Goal: Information Seeking & Learning: Learn about a topic

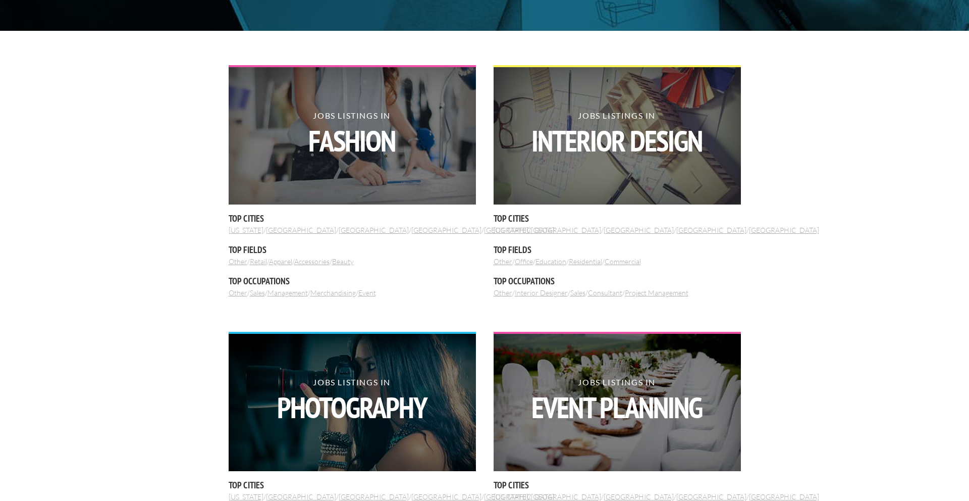
scroll to position [327, 0]
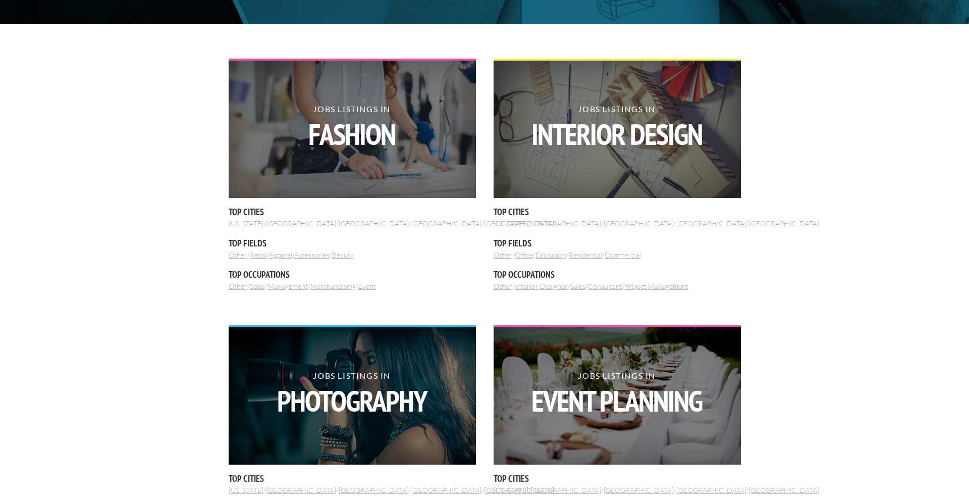
click at [346, 285] on link "Merchandising" at bounding box center [332, 286] width 45 height 9
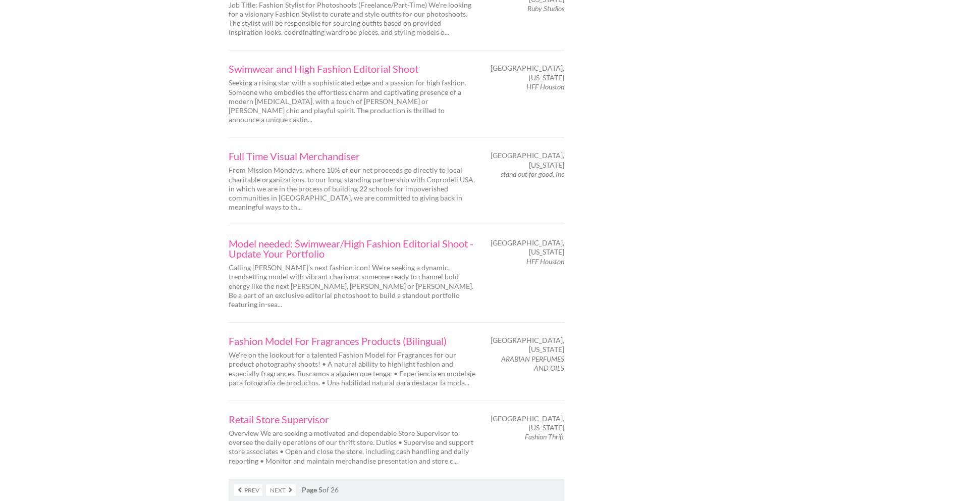
scroll to position [1599, 0]
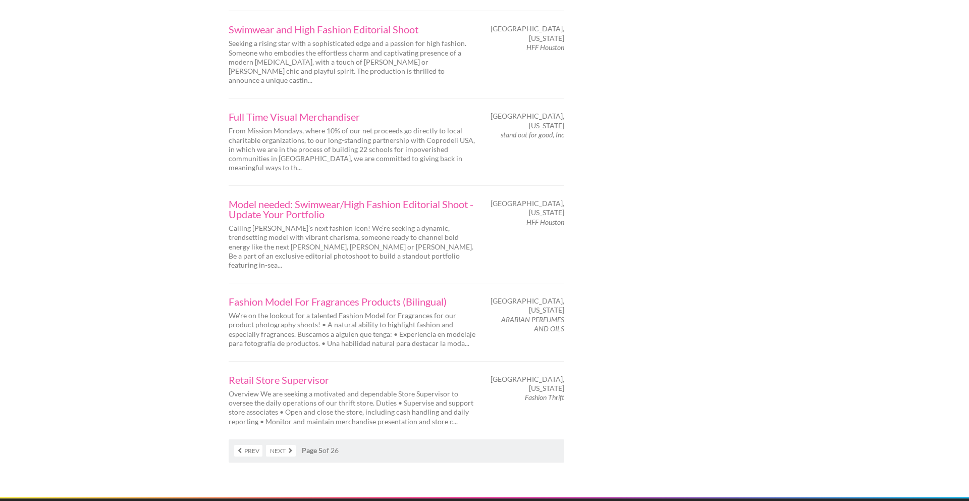
click at [274, 445] on link "Next" at bounding box center [281, 451] width 30 height 12
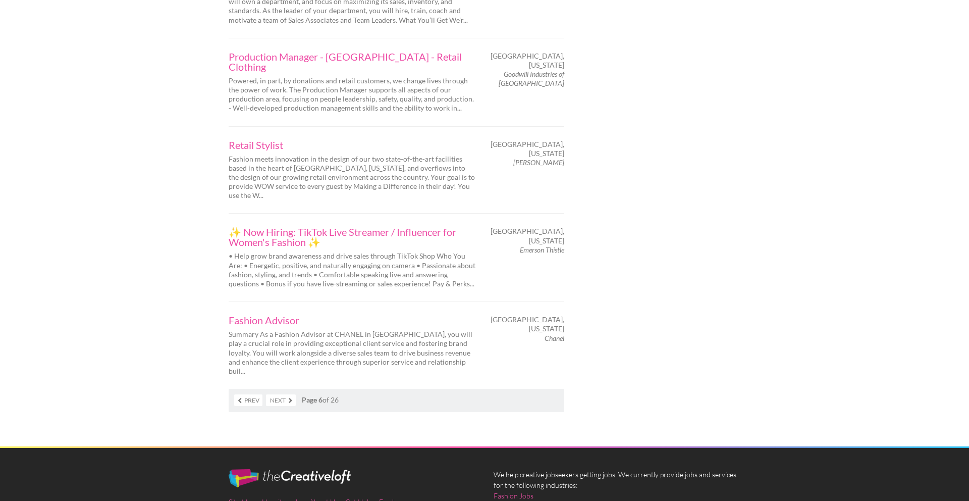
scroll to position [1627, 0]
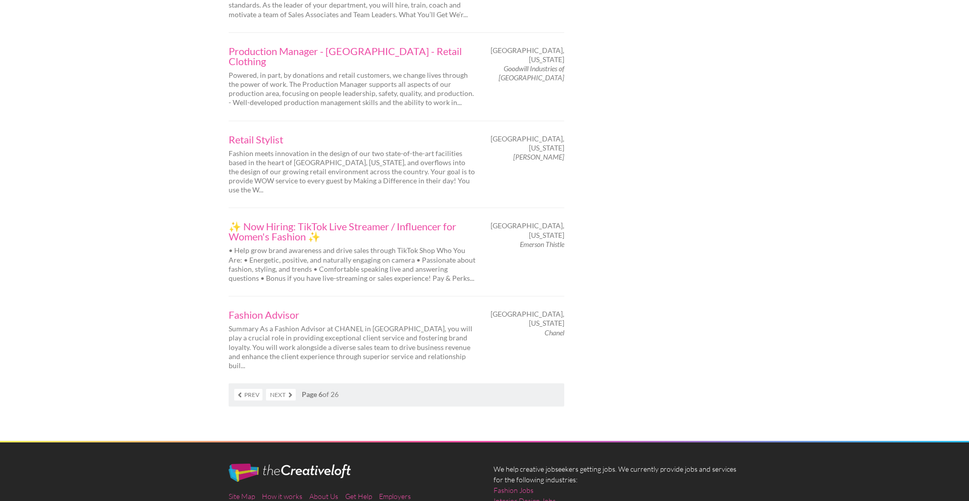
click at [286, 389] on link "Next" at bounding box center [281, 395] width 30 height 12
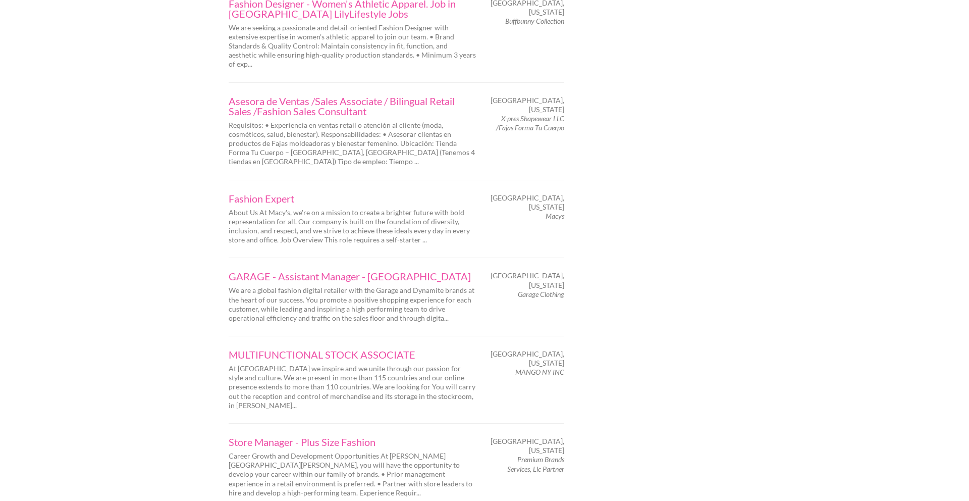
scroll to position [1556, 0]
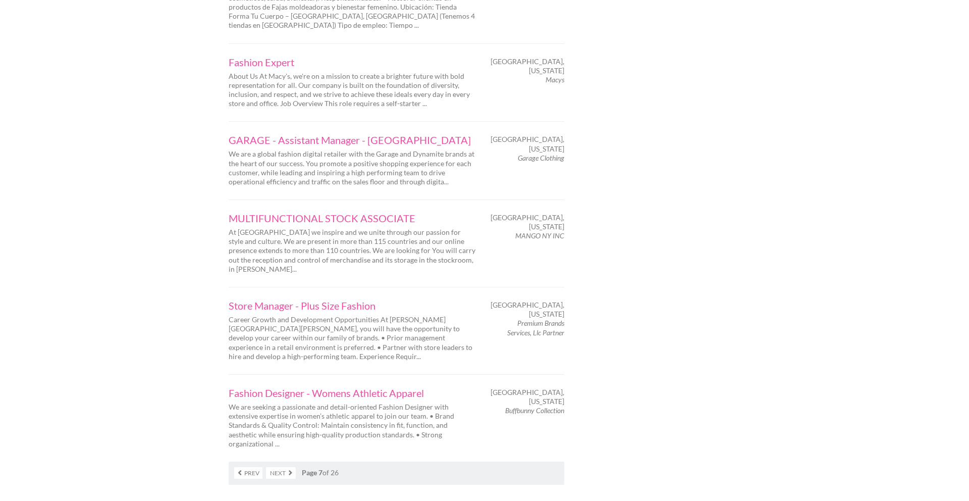
click at [283, 467] on link "Next" at bounding box center [281, 473] width 30 height 12
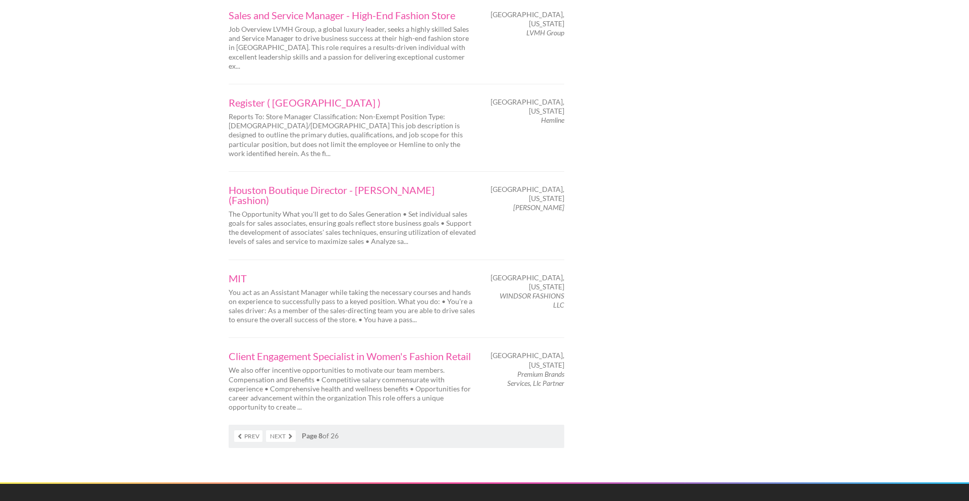
scroll to position [1589, 0]
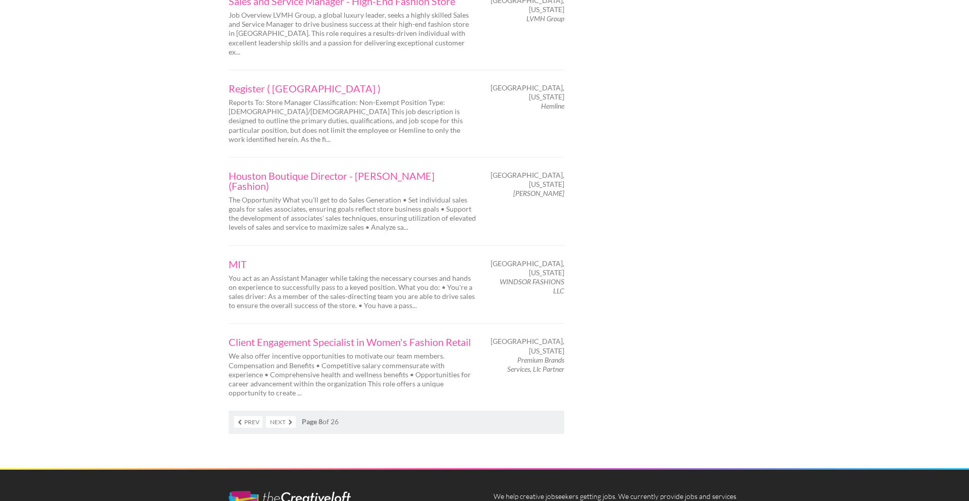
click at [281, 416] on link "Next" at bounding box center [281, 422] width 30 height 12
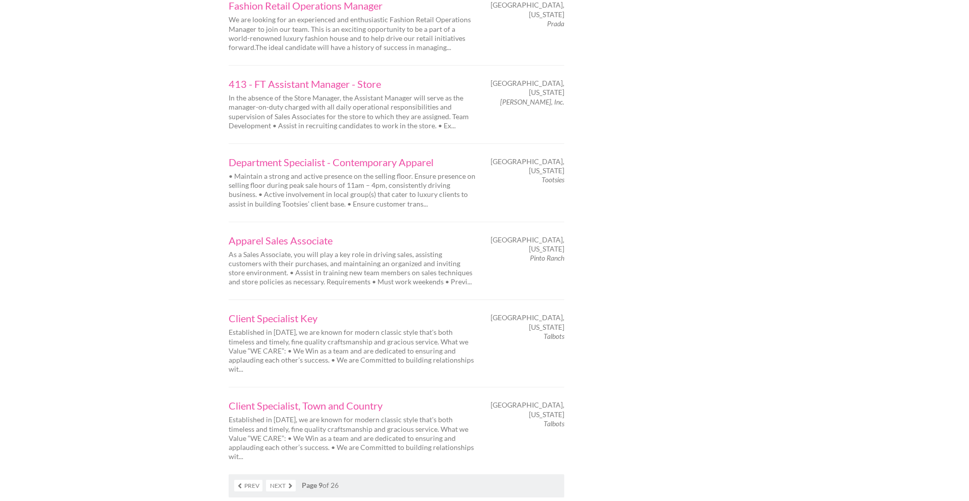
scroll to position [1537, 0]
click at [286, 478] on link "Next" at bounding box center [281, 484] width 30 height 12
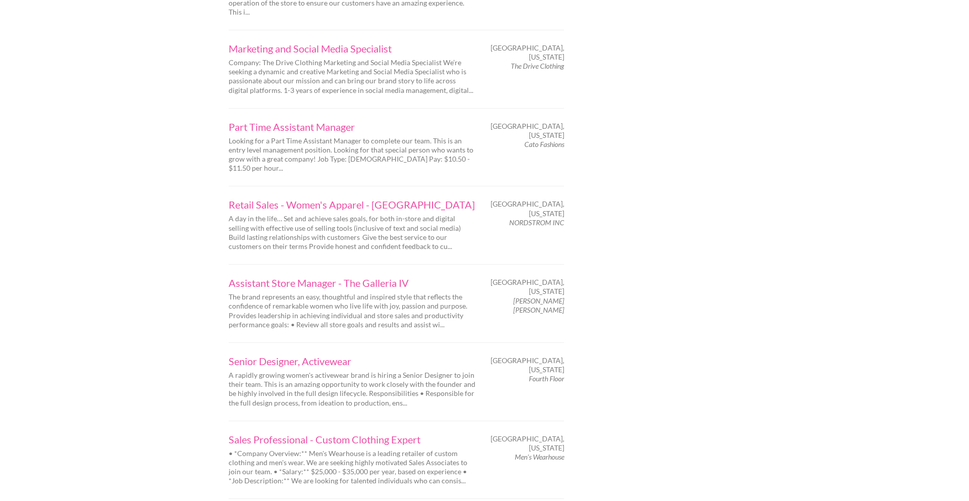
scroll to position [1571, 0]
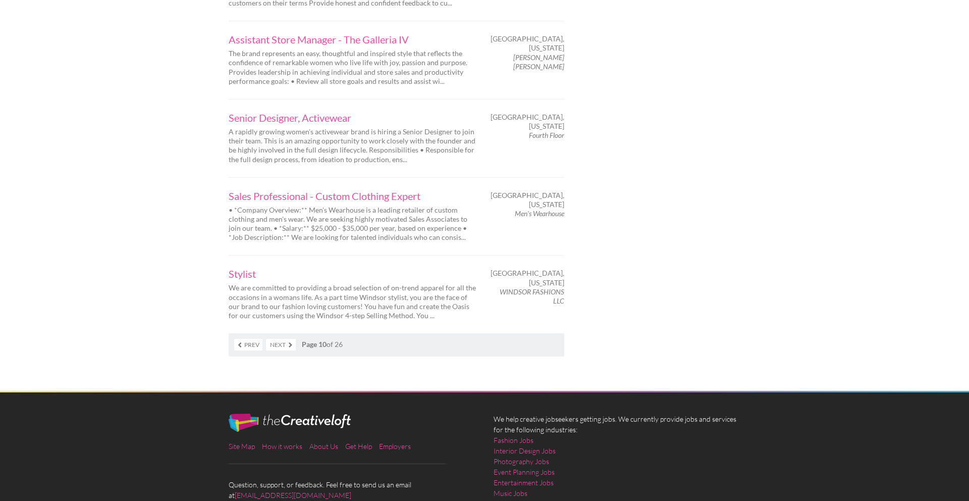
click at [279, 339] on link "Next" at bounding box center [281, 345] width 30 height 12
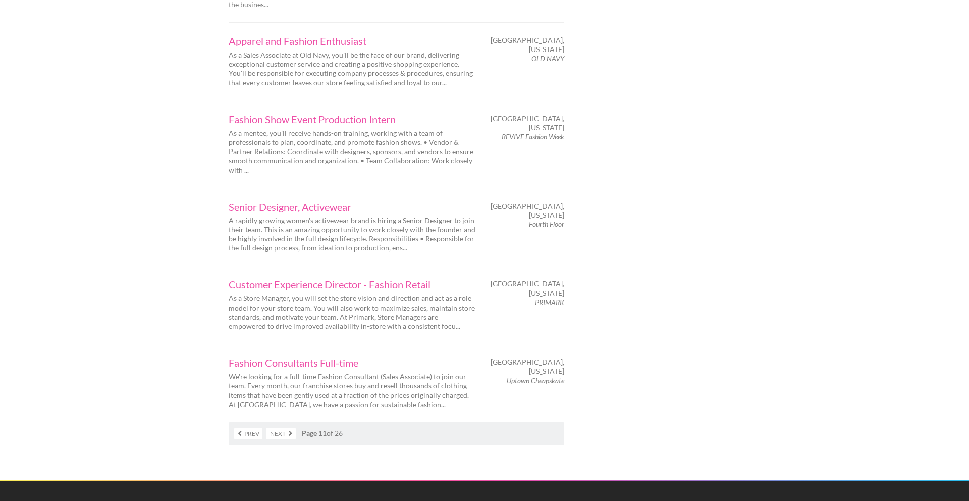
scroll to position [1598, 0]
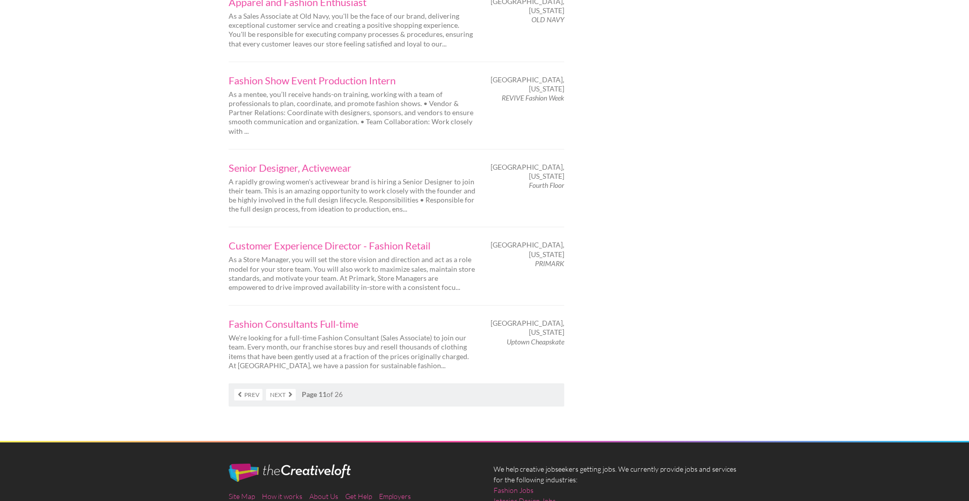
click at [281, 389] on link "Next" at bounding box center [281, 395] width 30 height 12
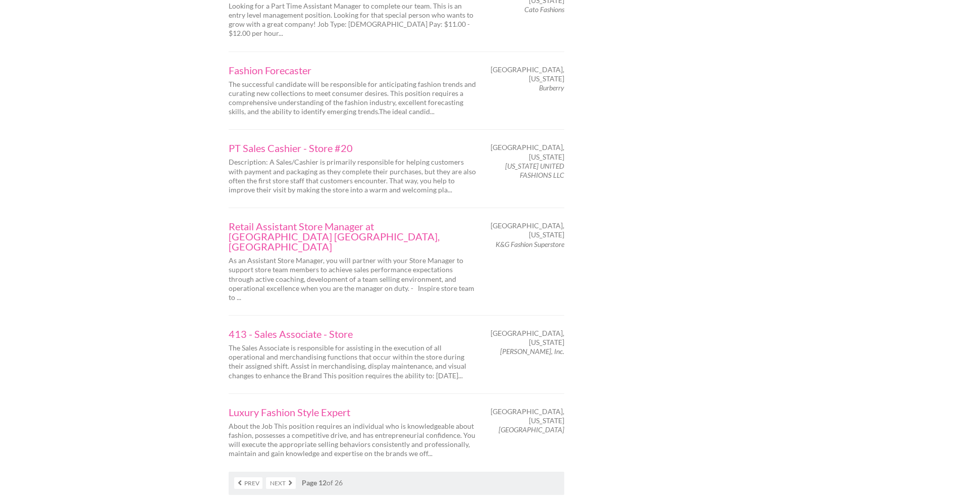
scroll to position [1493, 0]
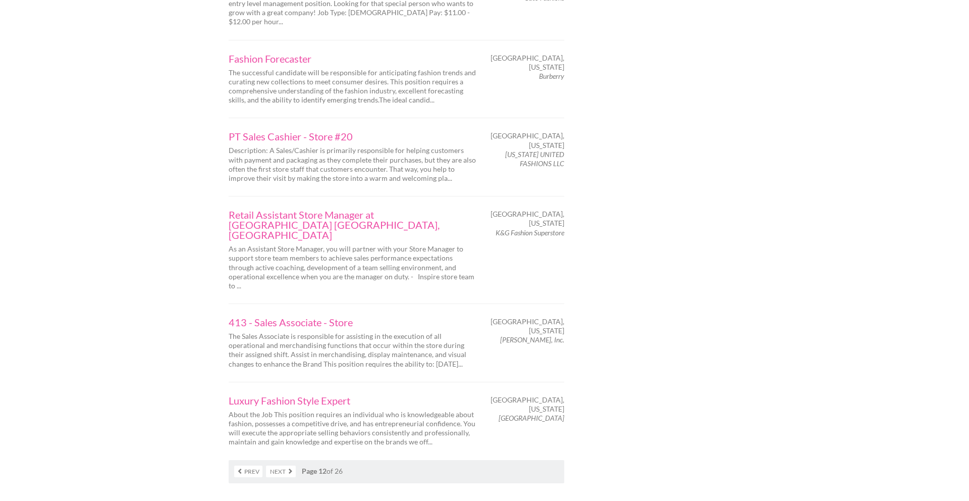
click at [280, 465] on link "Next" at bounding box center [281, 471] width 30 height 12
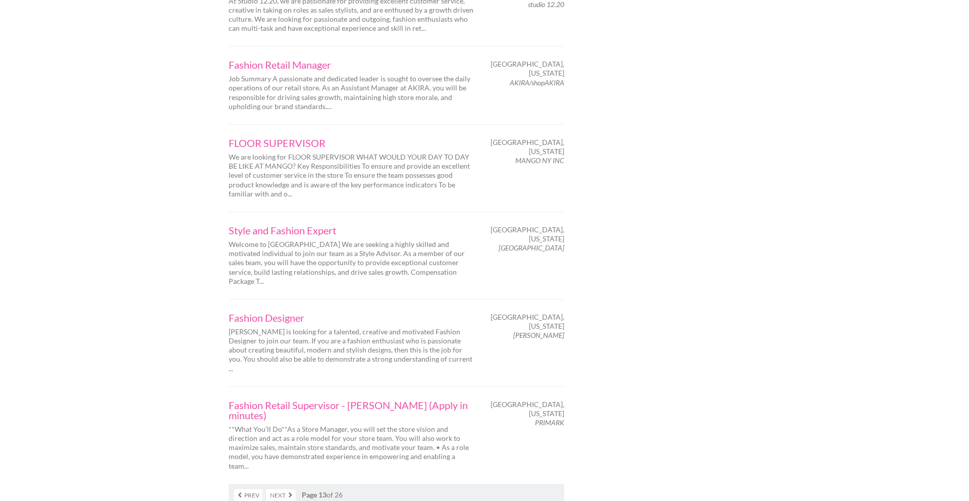
scroll to position [1496, 0]
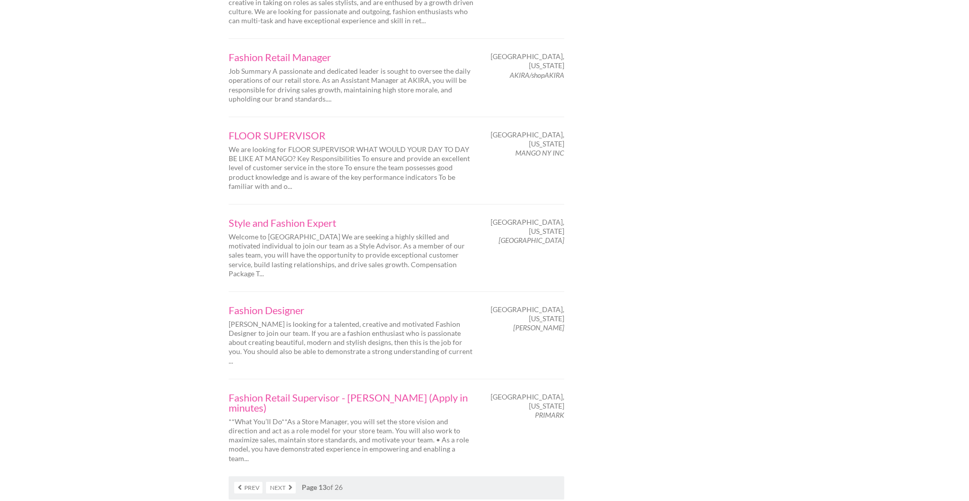
click at [281, 481] on link "Next" at bounding box center [281, 487] width 30 height 12
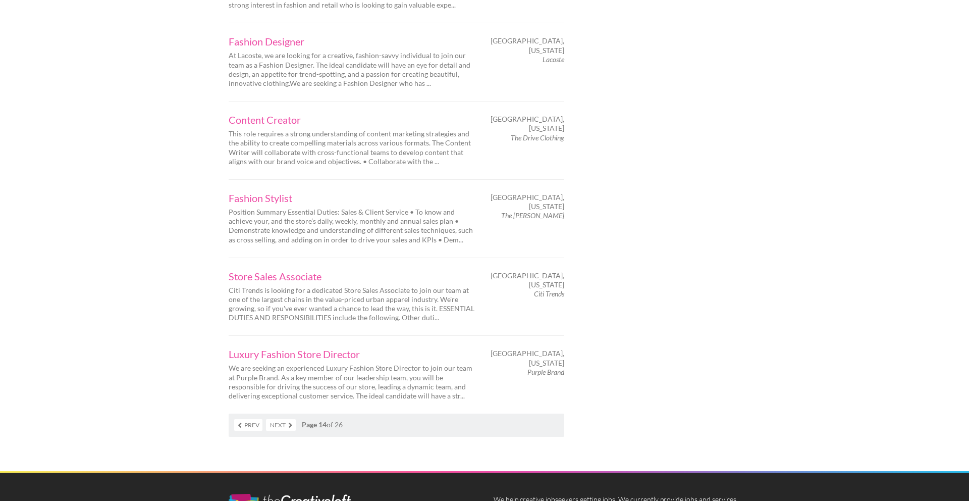
scroll to position [1563, 0]
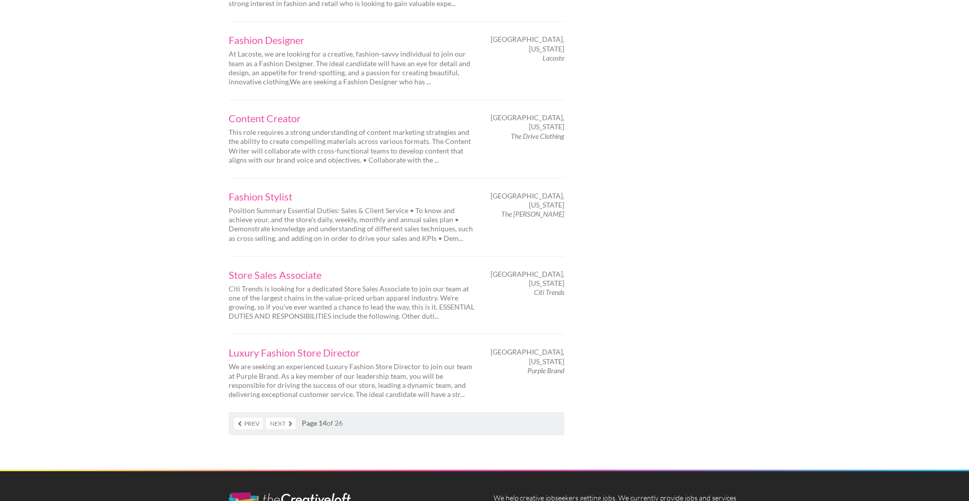
click at [278, 417] on link "Next" at bounding box center [281, 423] width 30 height 12
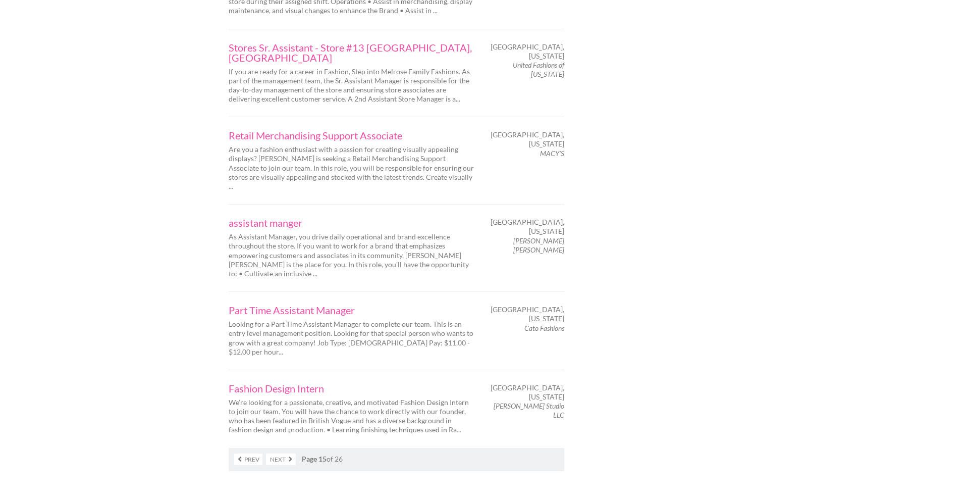
scroll to position [1470, 0]
click at [273, 452] on link "Next" at bounding box center [281, 458] width 30 height 12
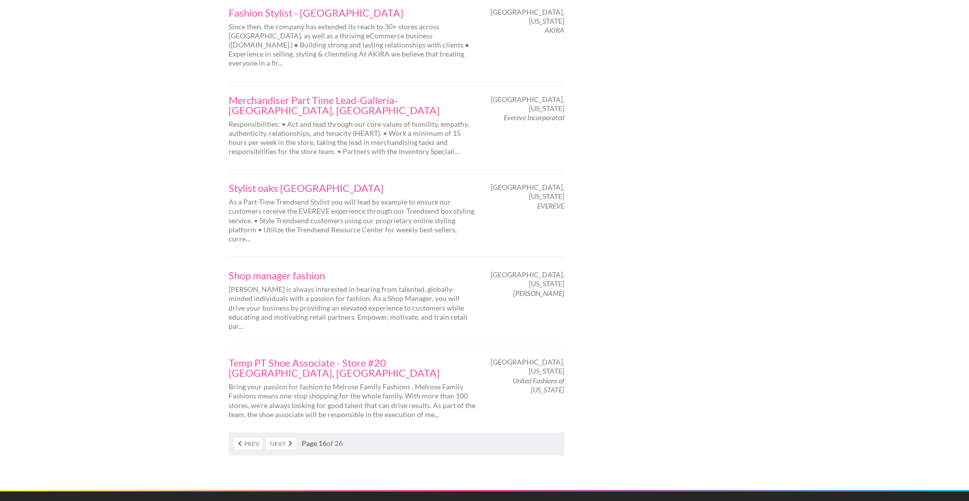
scroll to position [1685, 0]
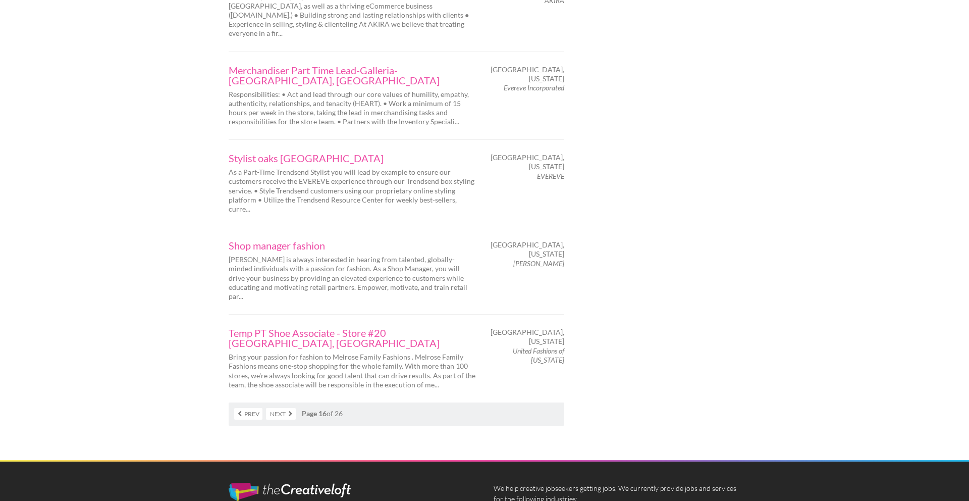
click at [283, 408] on link "Next" at bounding box center [281, 414] width 30 height 12
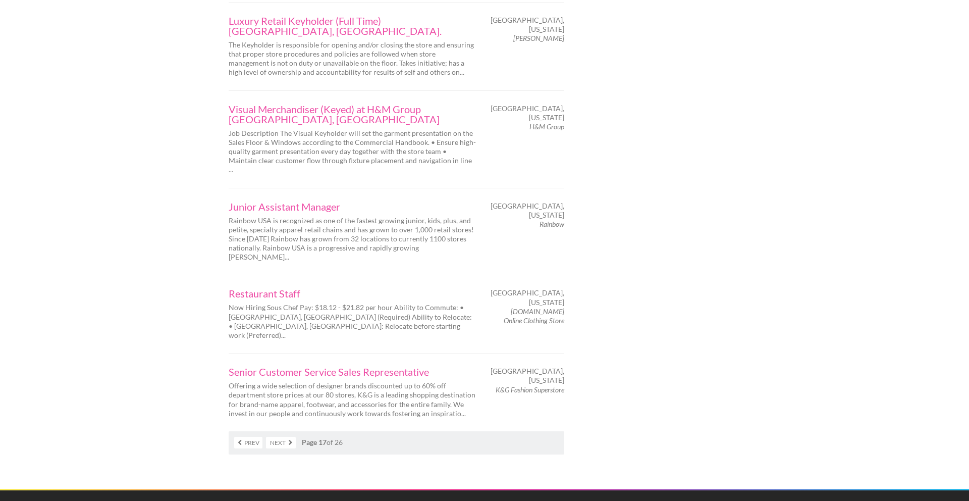
scroll to position [1579, 0]
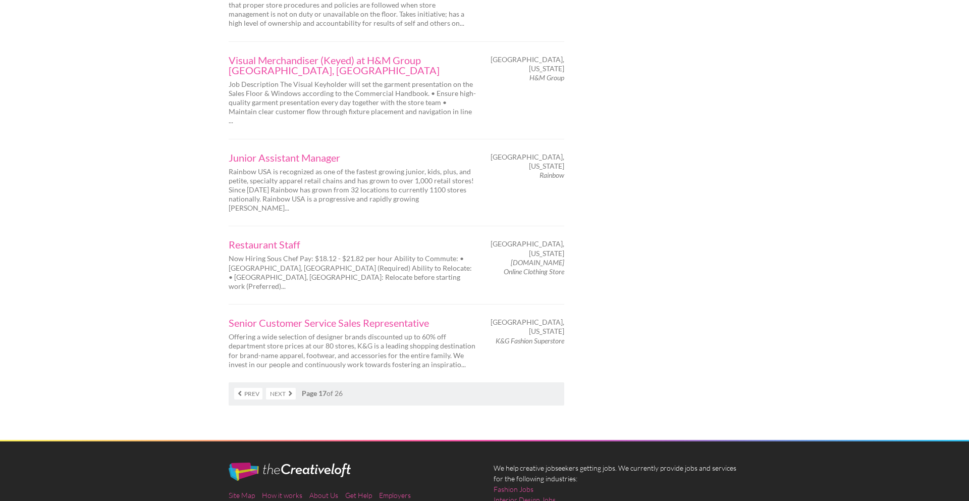
click at [285, 387] on link "Next" at bounding box center [281, 393] width 30 height 12
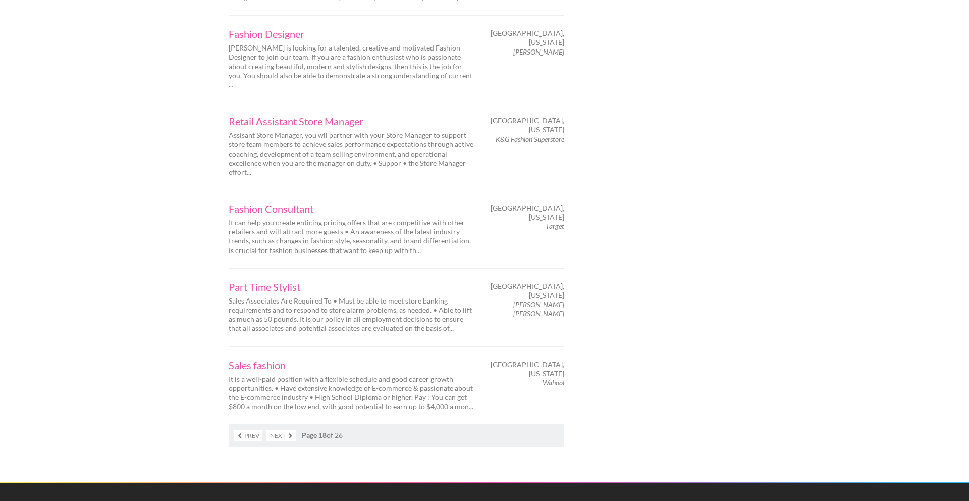
scroll to position [1531, 0]
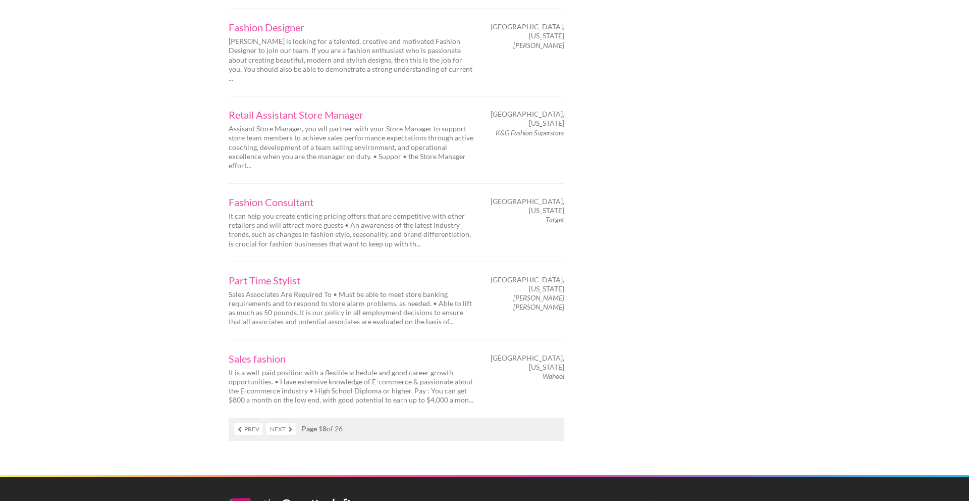
click at [277, 423] on link "Next" at bounding box center [281, 429] width 30 height 12
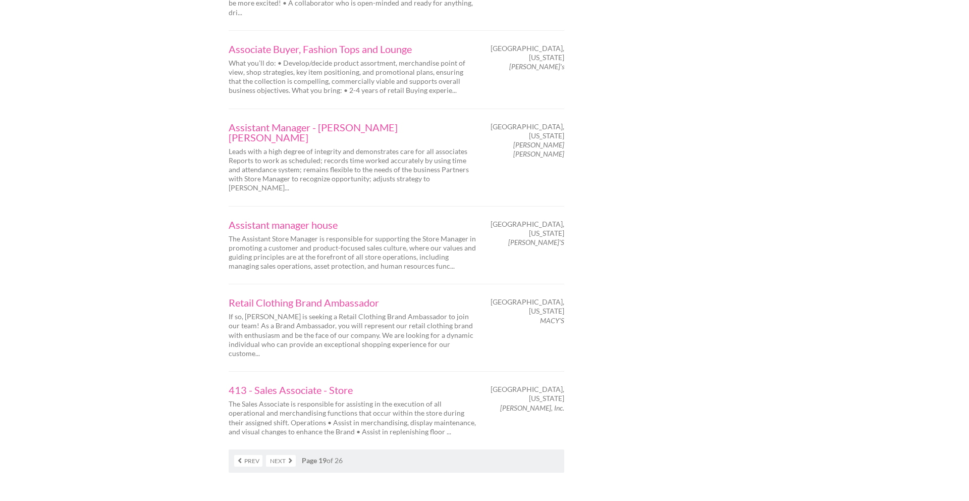
scroll to position [1523, 0]
click at [284, 453] on link "Next" at bounding box center [281, 459] width 30 height 12
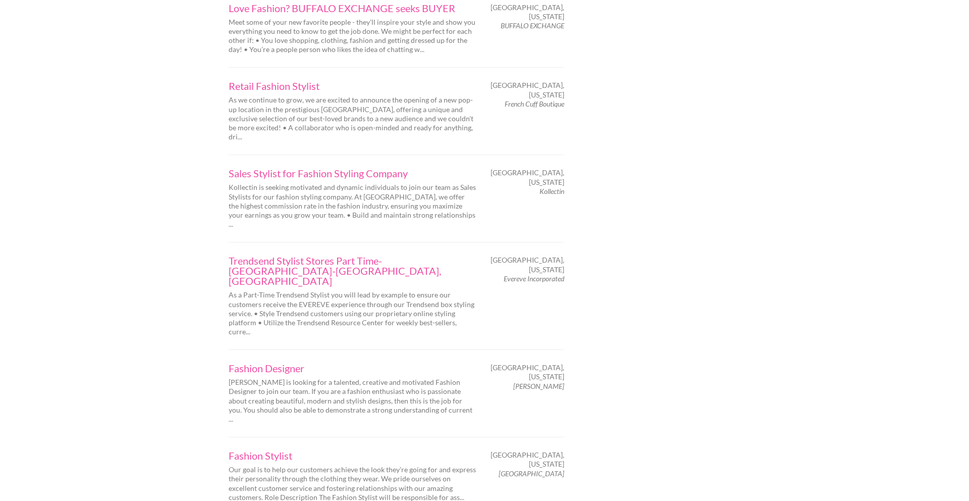
scroll to position [1588, 0]
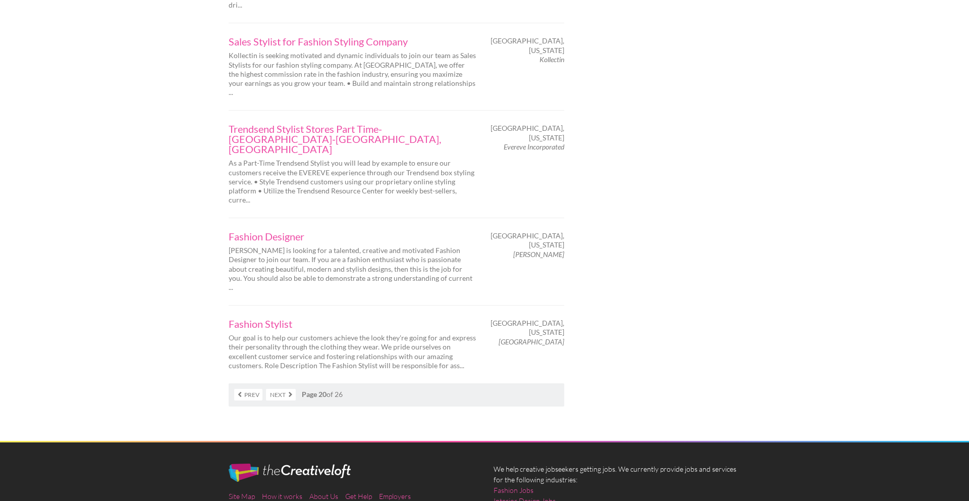
click at [276, 389] on link "Next" at bounding box center [281, 395] width 30 height 12
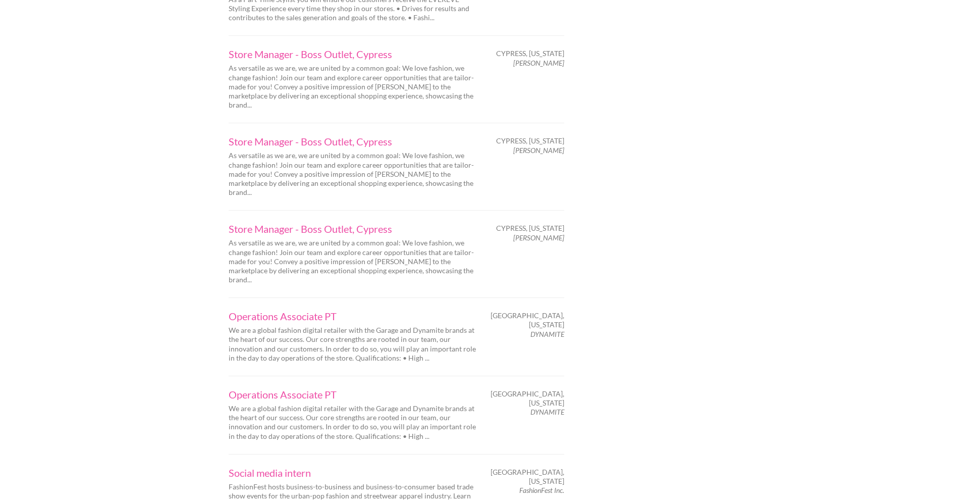
scroll to position [1468, 0]
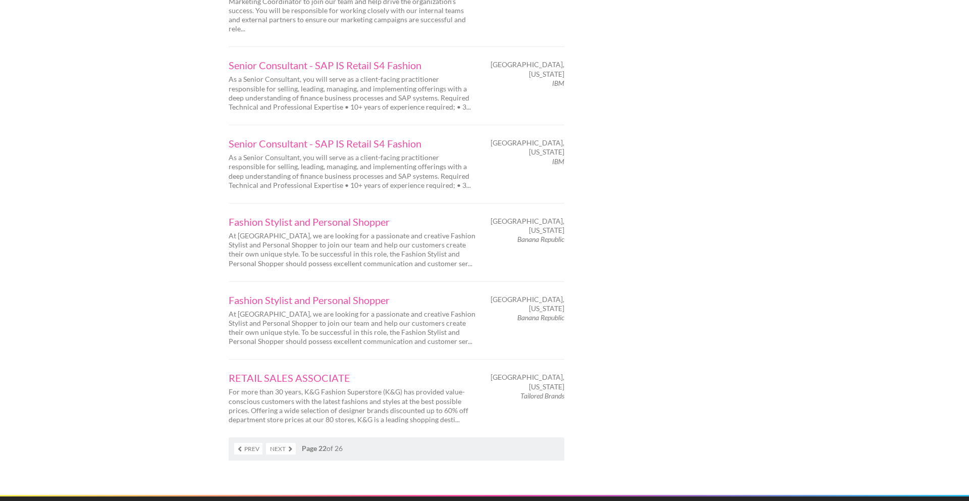
scroll to position [1471, 0]
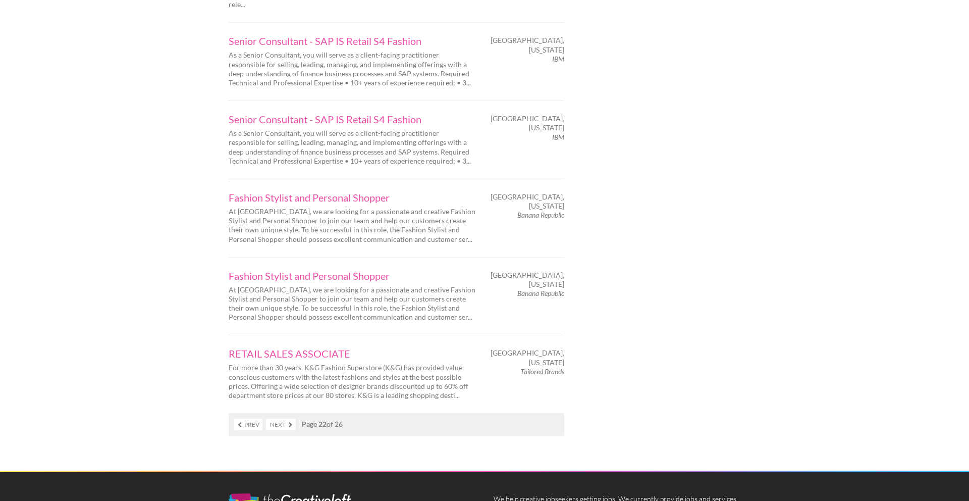
click at [282, 418] on link "Next" at bounding box center [281, 424] width 30 height 12
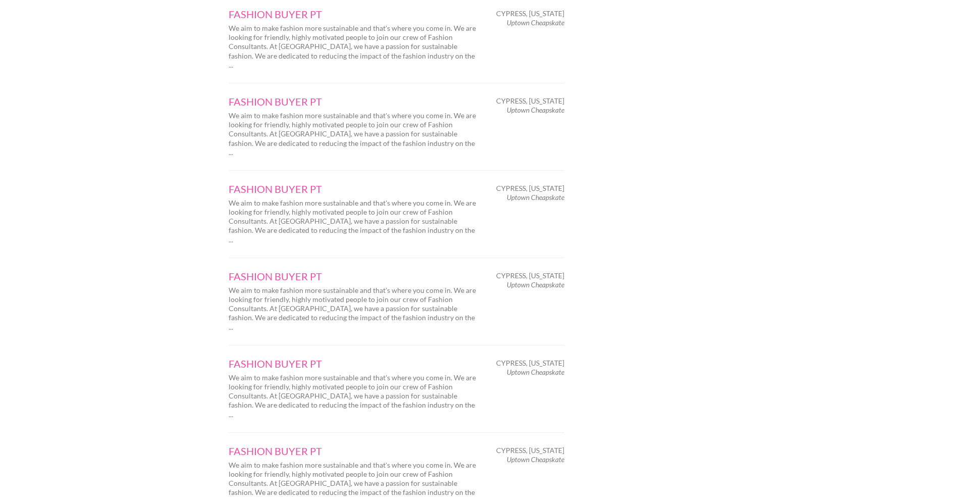
scroll to position [1389, 0]
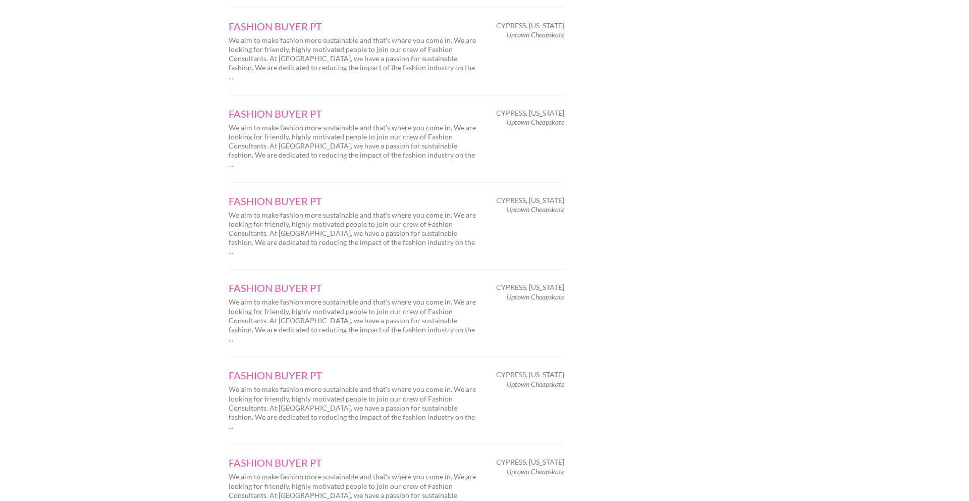
scroll to position [1530, 0]
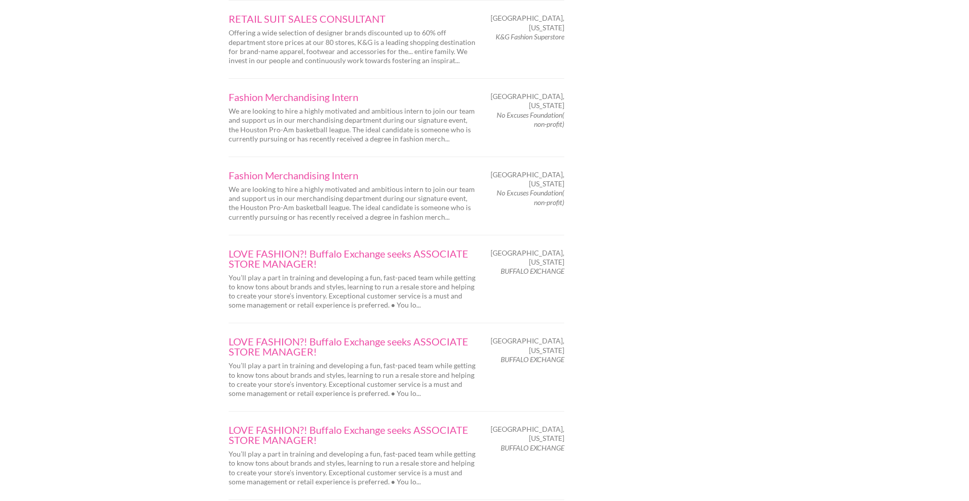
scroll to position [1590, 0]
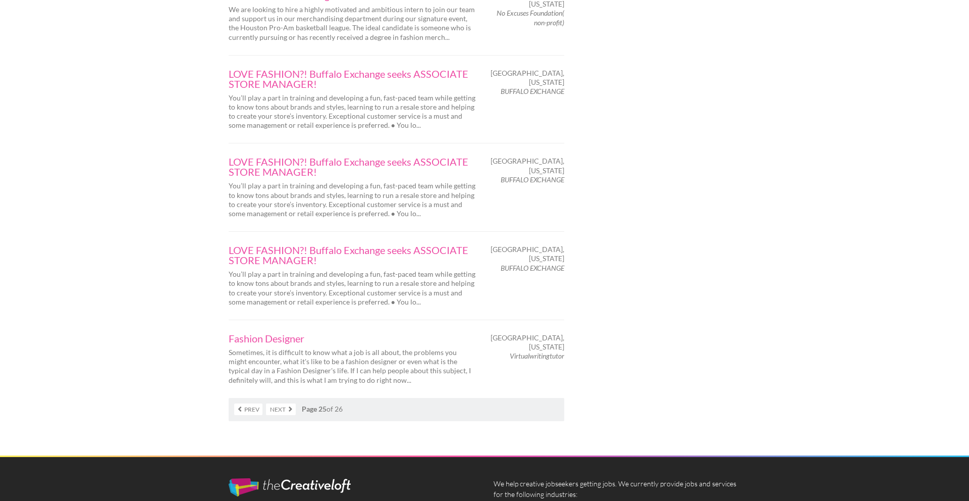
click at [291, 403] on link "Next" at bounding box center [281, 409] width 30 height 12
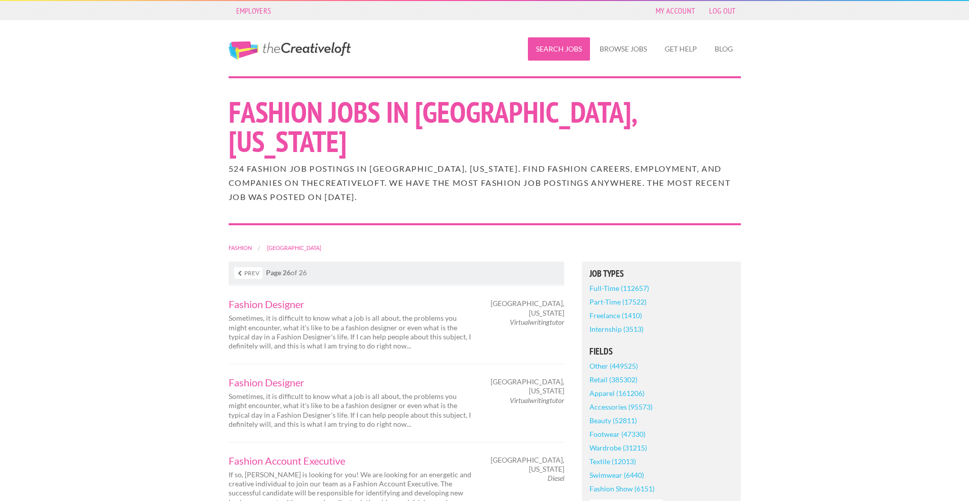
click at [576, 59] on link "Search Jobs" at bounding box center [559, 48] width 62 height 23
